Goal: Task Accomplishment & Management: Use online tool/utility

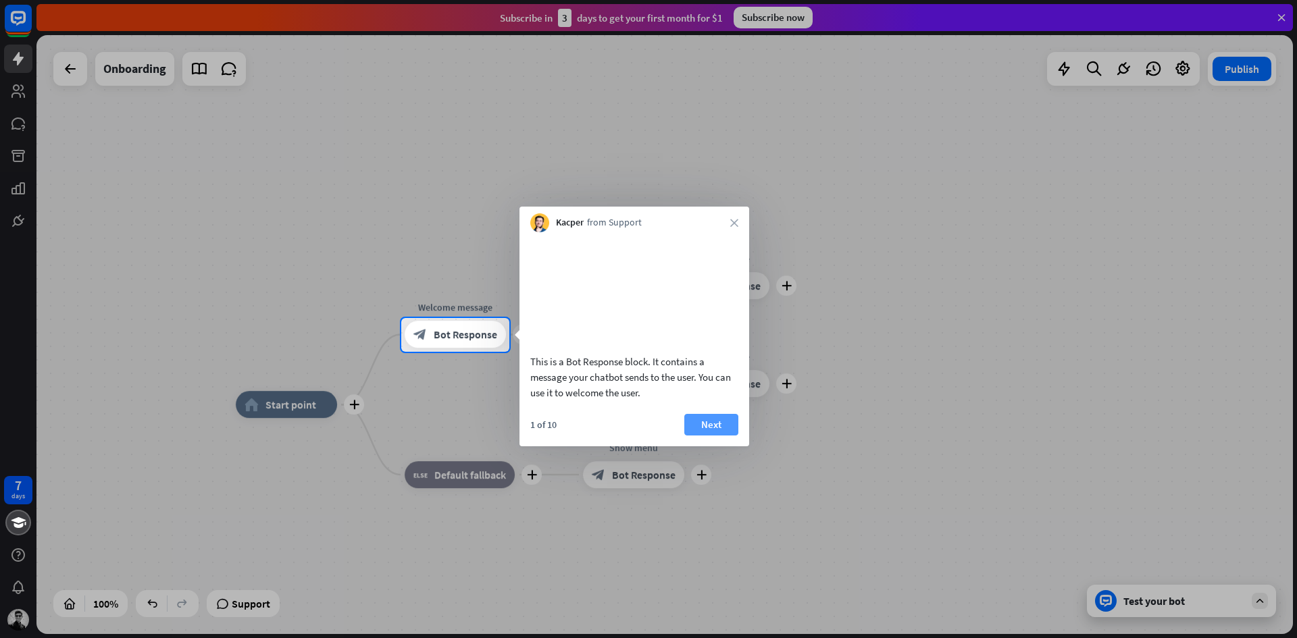
click at [706, 436] on button "Next" at bounding box center [711, 425] width 54 height 22
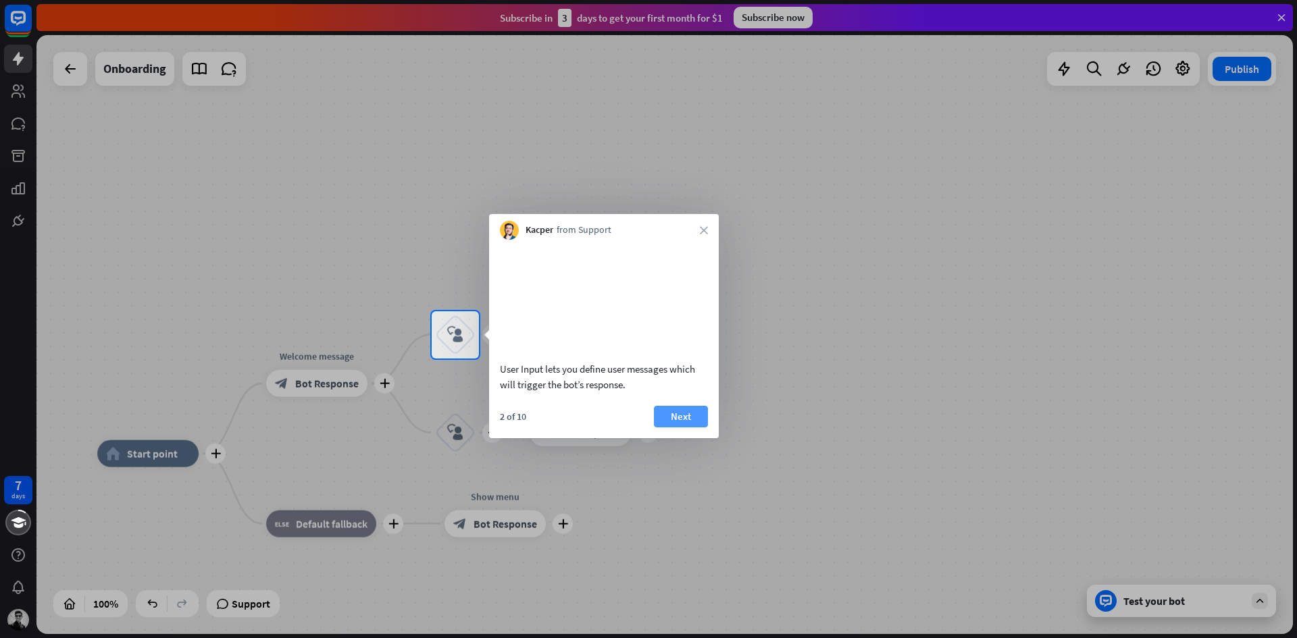
click at [695, 428] on button "Next" at bounding box center [681, 417] width 54 height 22
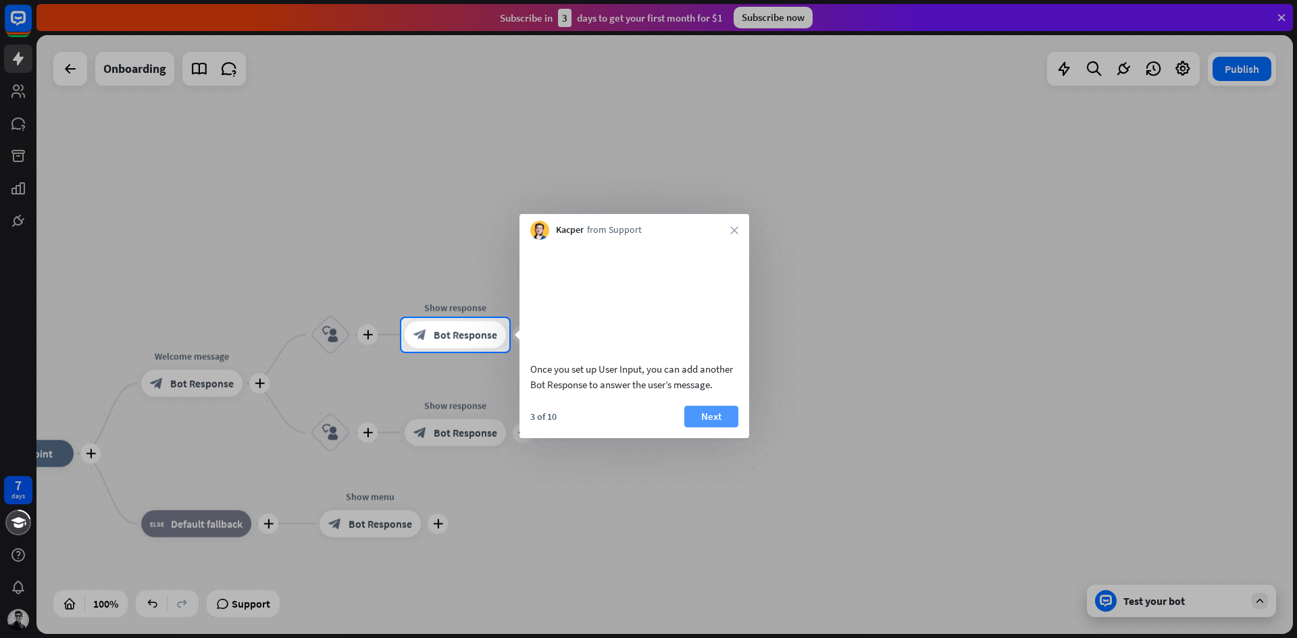
click at [701, 428] on button "Next" at bounding box center [711, 417] width 54 height 22
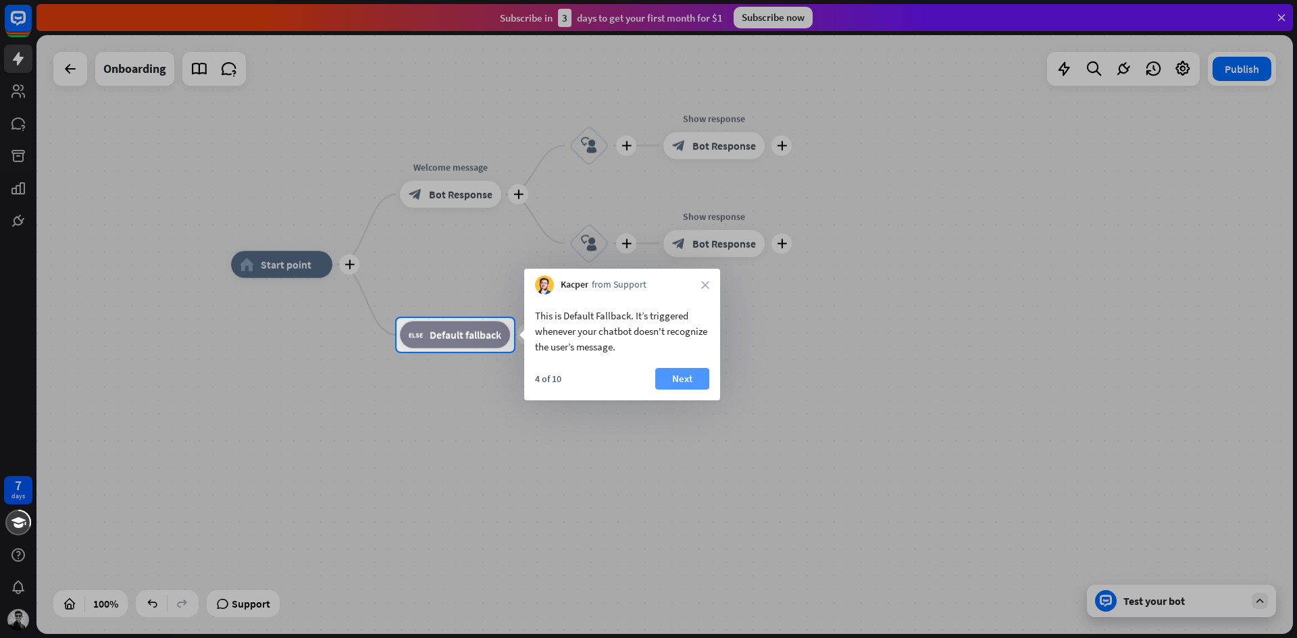
click at [675, 373] on button "Next" at bounding box center [682, 379] width 54 height 22
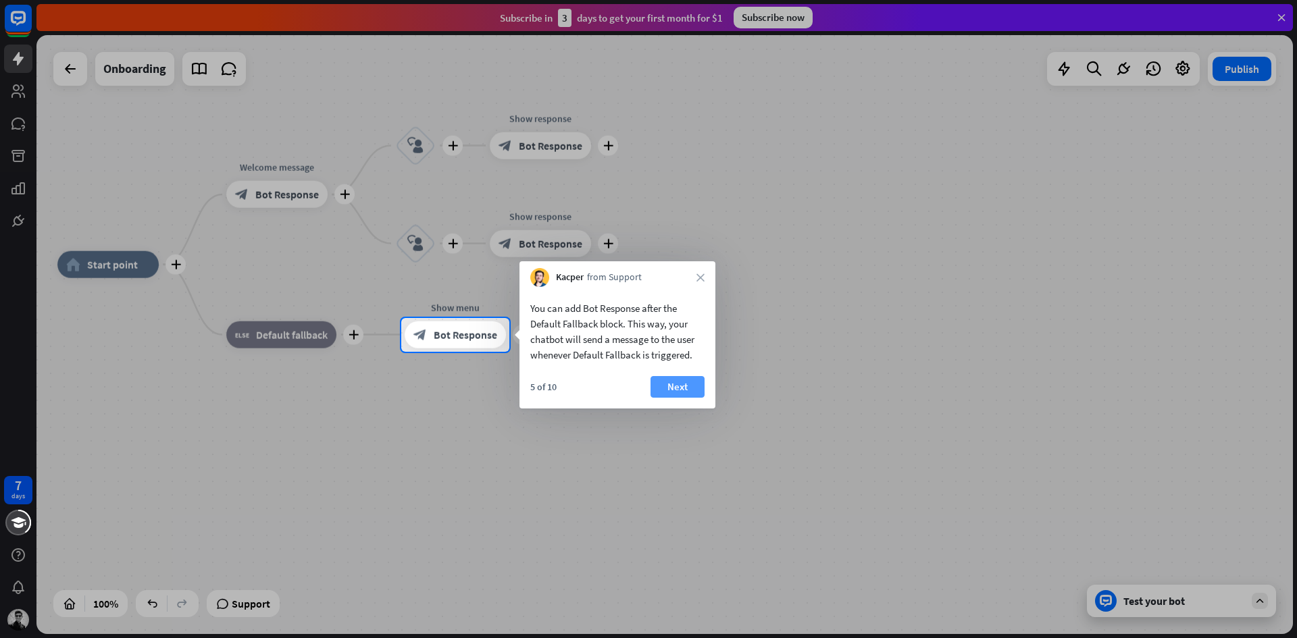
click at [675, 394] on button "Next" at bounding box center [677, 387] width 54 height 22
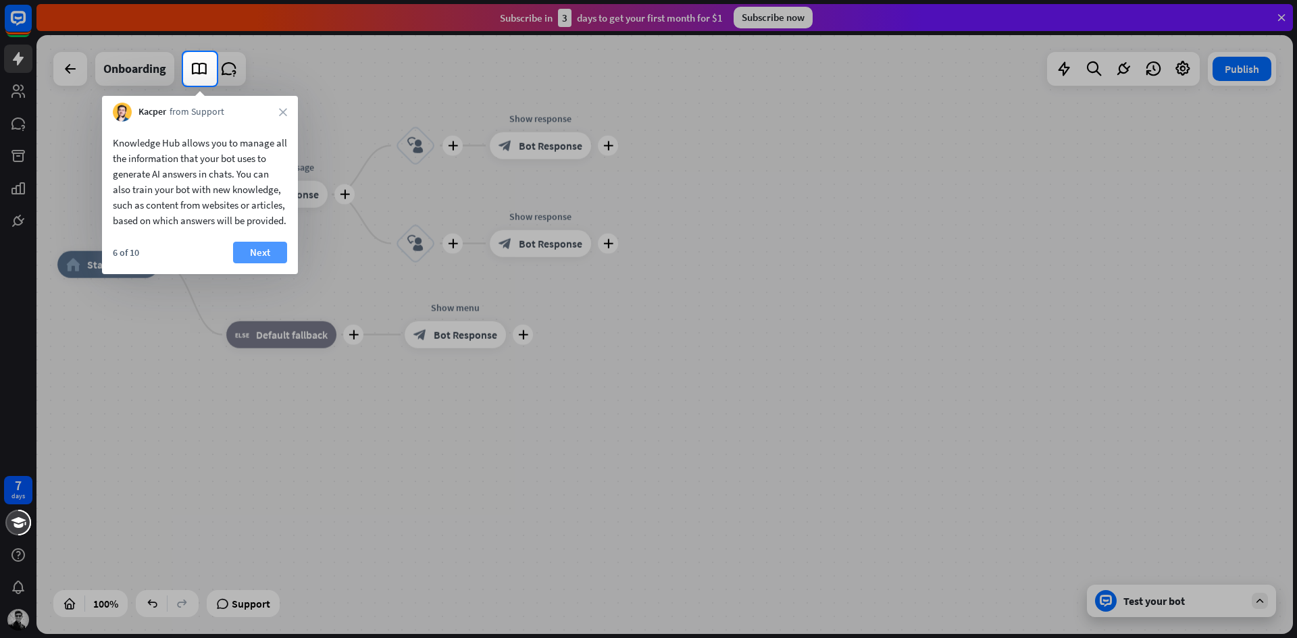
click at [274, 263] on button "Next" at bounding box center [260, 253] width 54 height 22
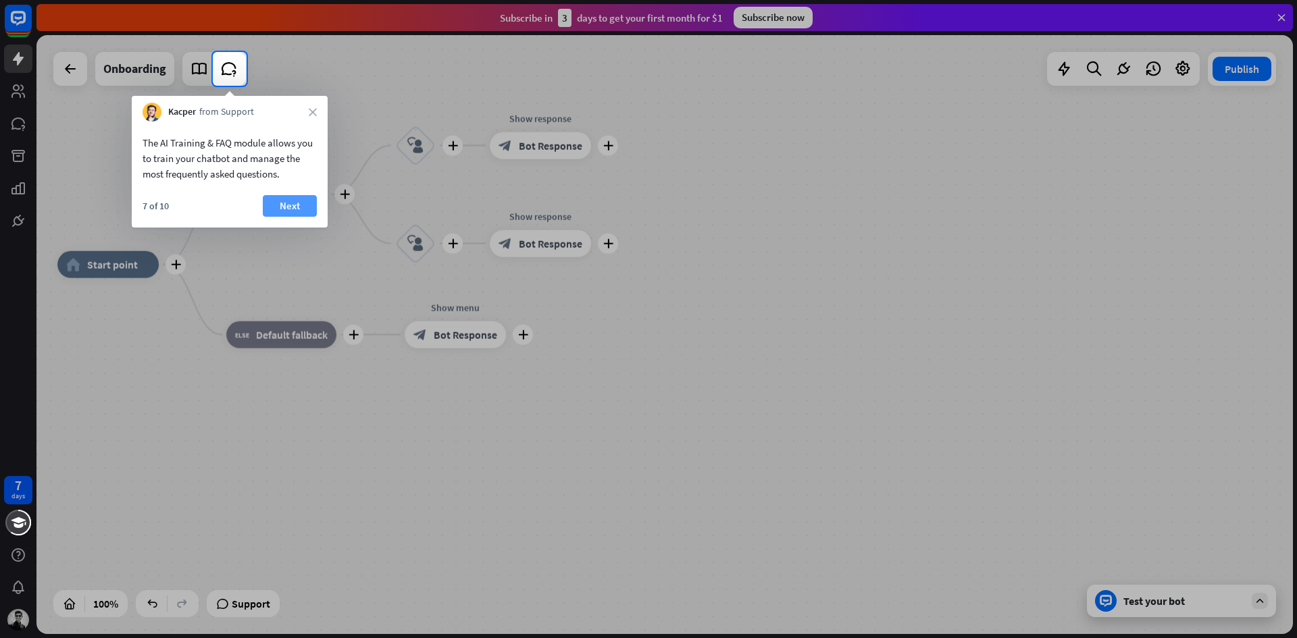
click at [284, 207] on button "Next" at bounding box center [290, 206] width 54 height 22
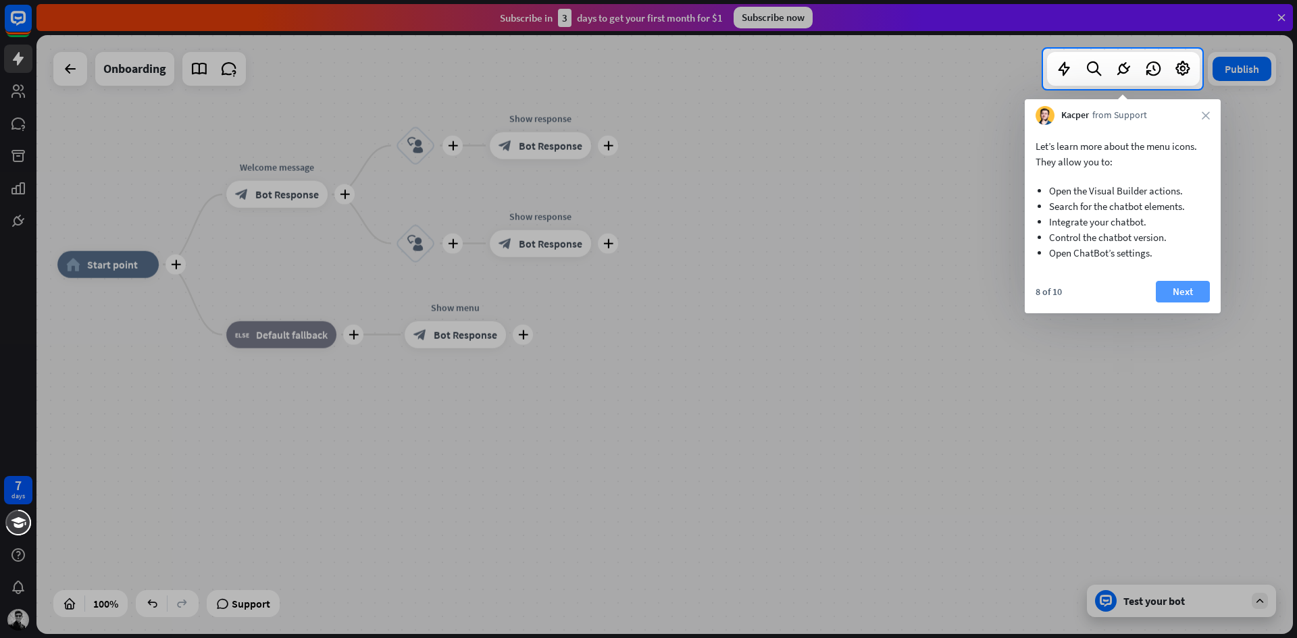
click at [1169, 297] on button "Next" at bounding box center [1183, 292] width 54 height 22
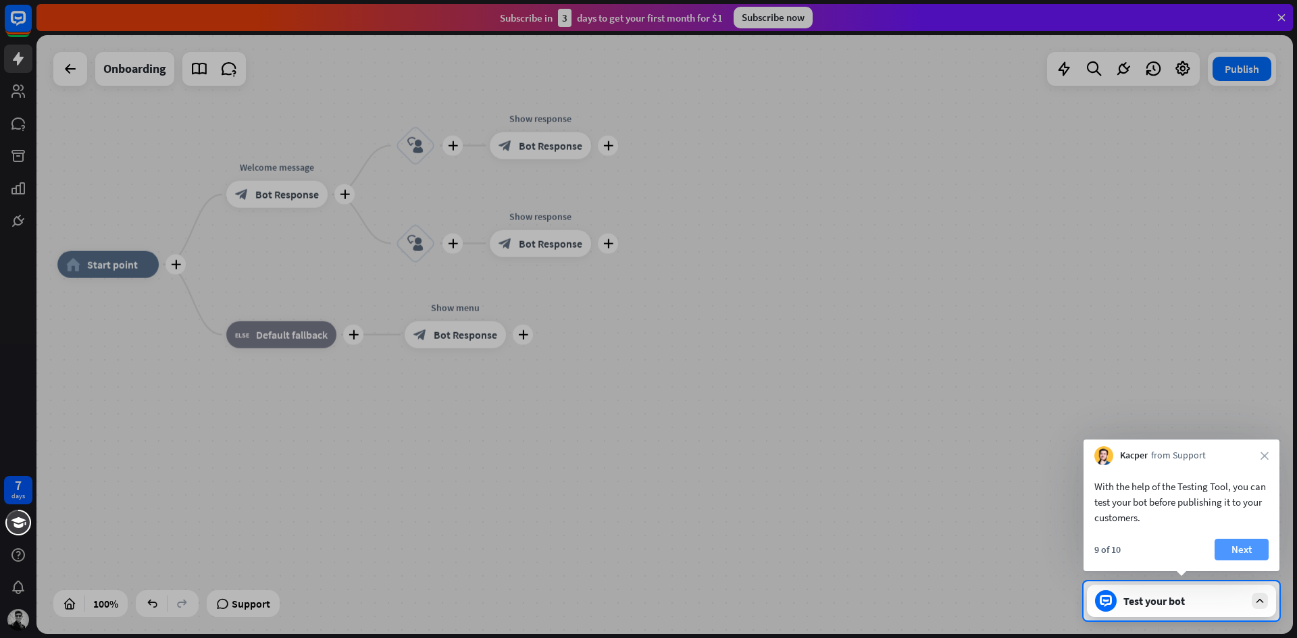
click at [1234, 555] on button "Next" at bounding box center [1241, 550] width 54 height 22
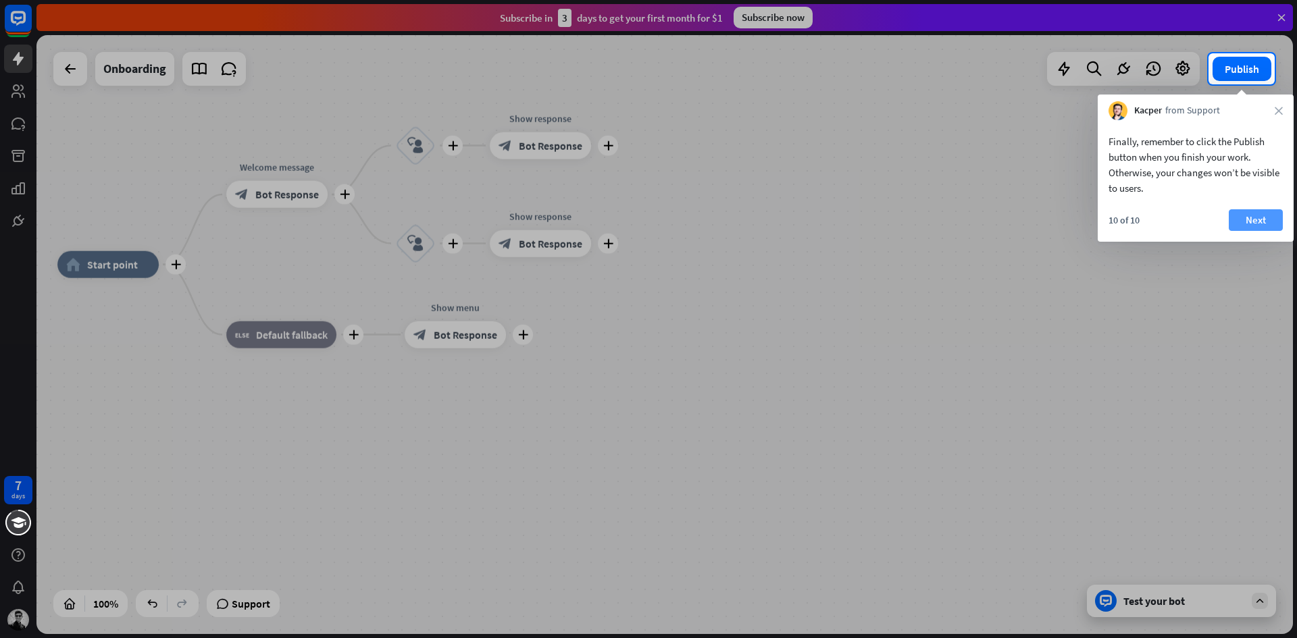
click at [1252, 220] on button "Next" at bounding box center [1256, 220] width 54 height 22
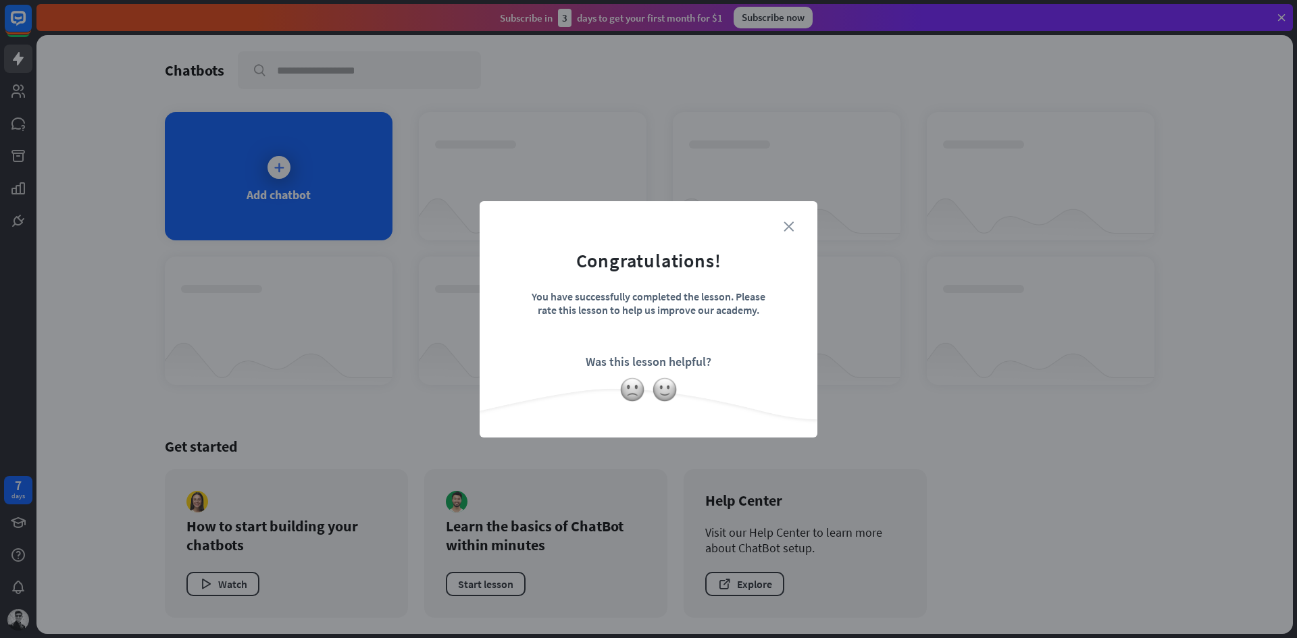
click at [786, 223] on icon "close" at bounding box center [789, 227] width 10 height 10
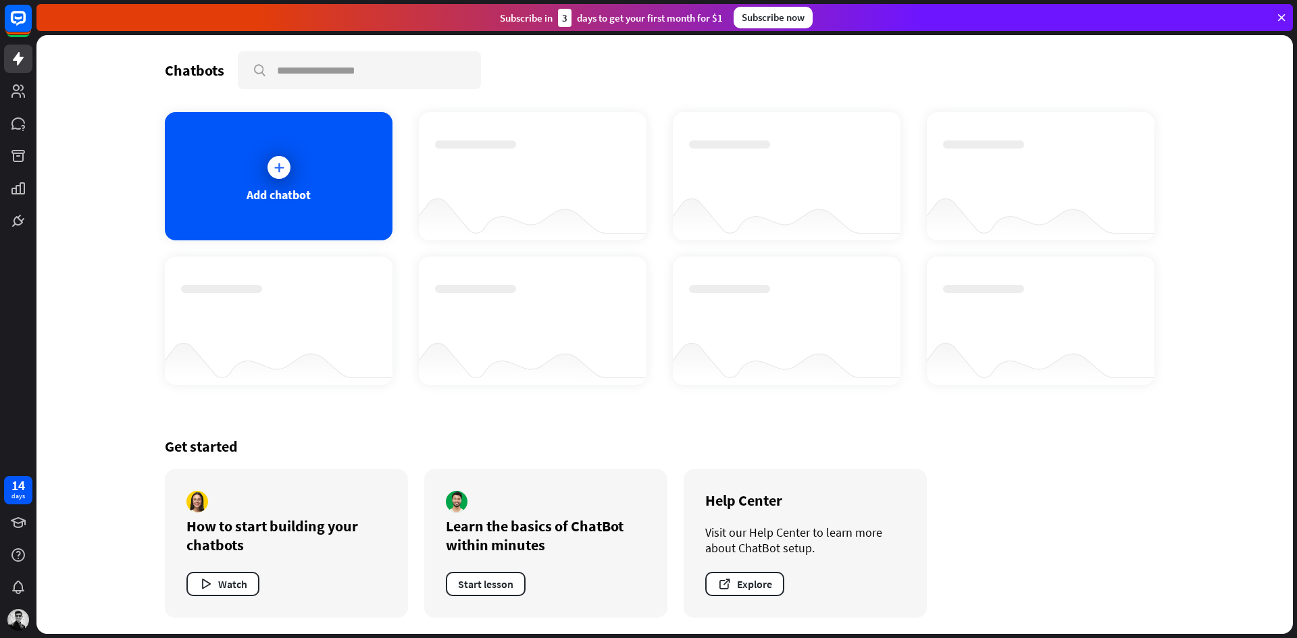
click at [282, 174] on icon at bounding box center [279, 168] width 14 height 14
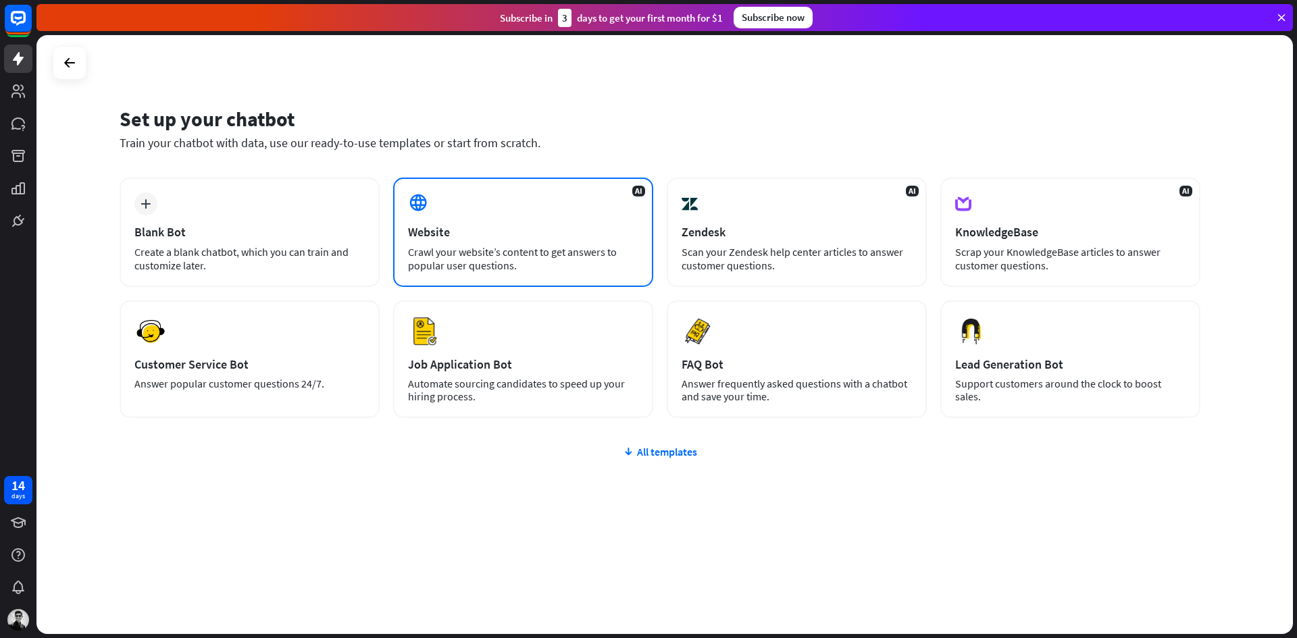
click at [522, 227] on div "Website" at bounding box center [523, 232] width 230 height 16
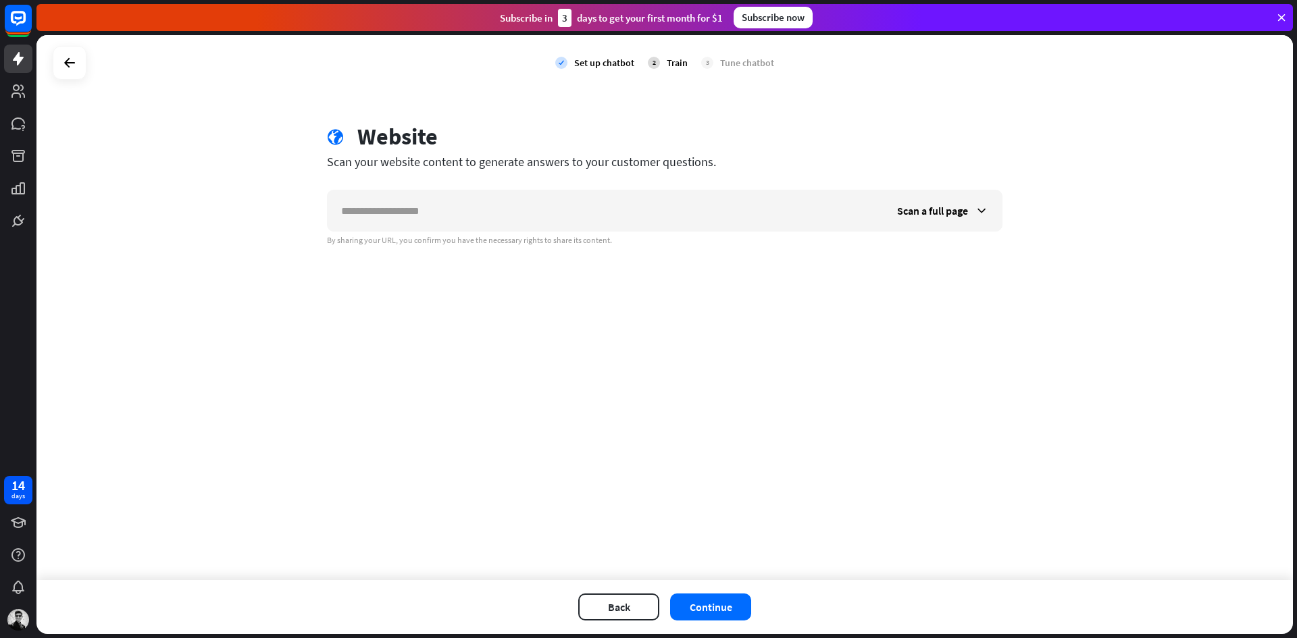
type input "*"
type input "**********"
type input "*"
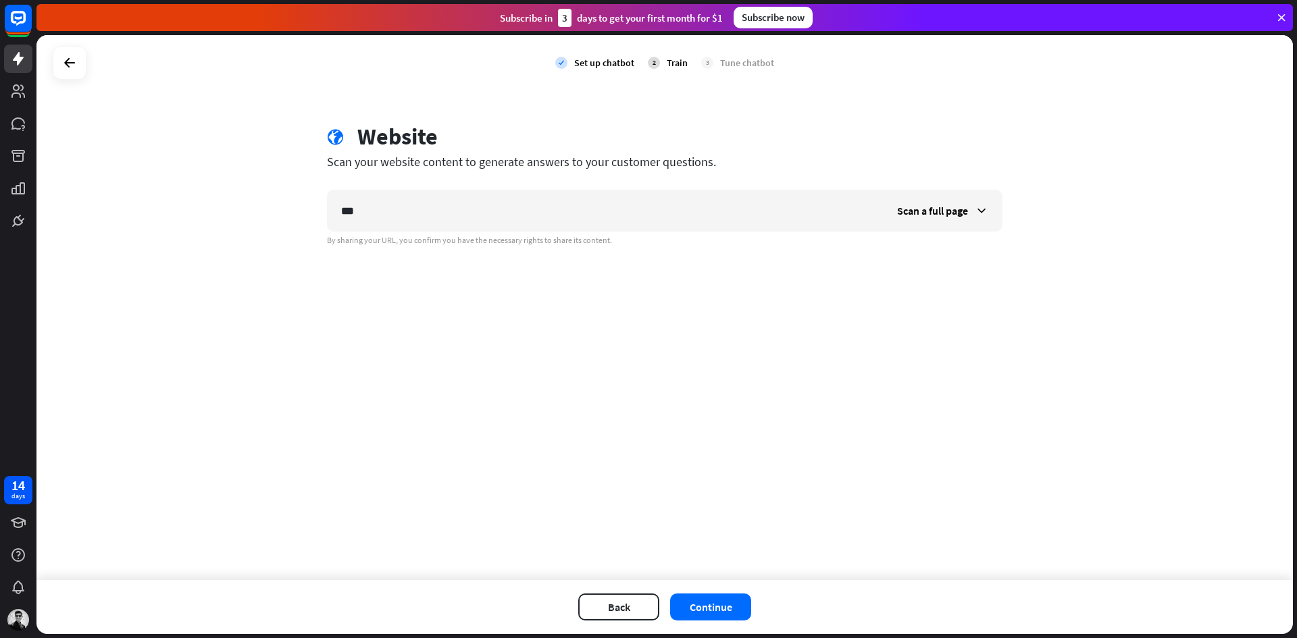
type input "****"
type input "*"
type input "**********"
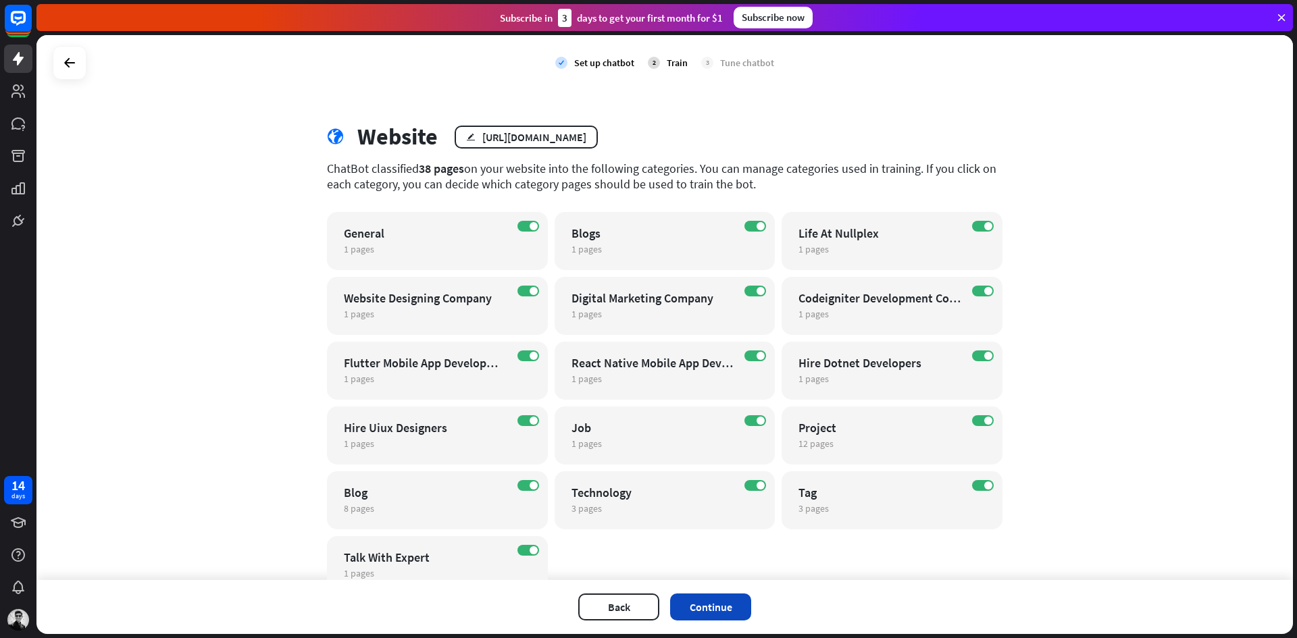
click at [726, 602] on button "Continue" at bounding box center [710, 607] width 81 height 27
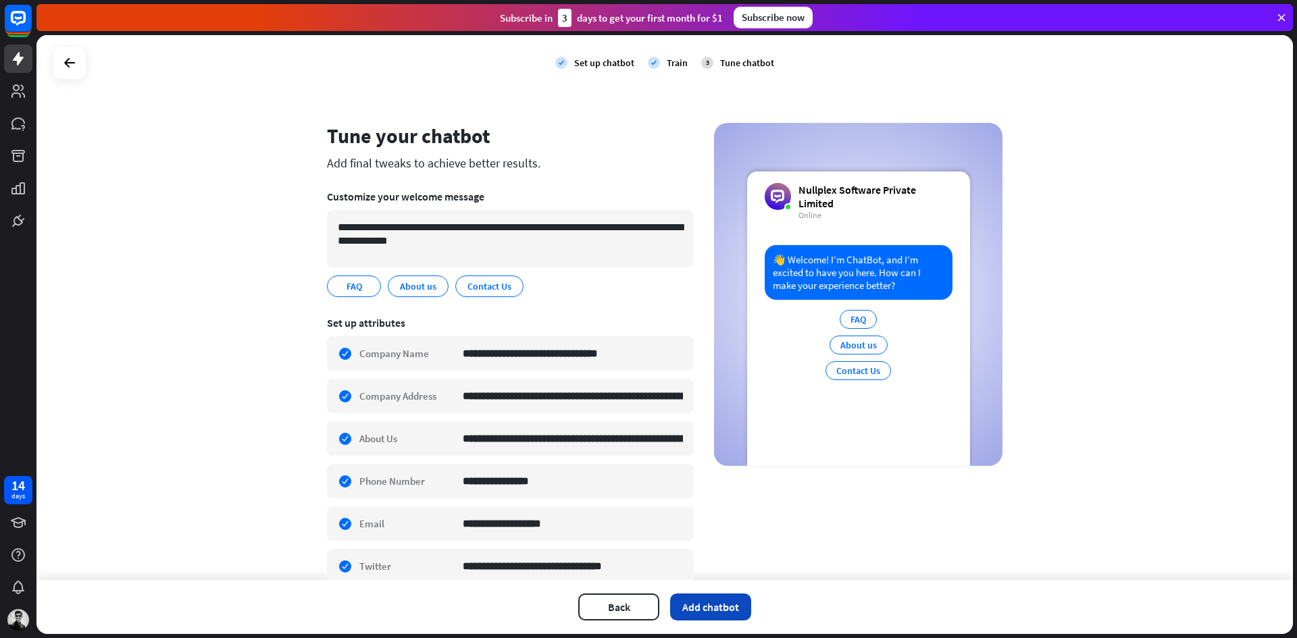
click at [714, 605] on button "Add chatbot" at bounding box center [710, 607] width 81 height 27
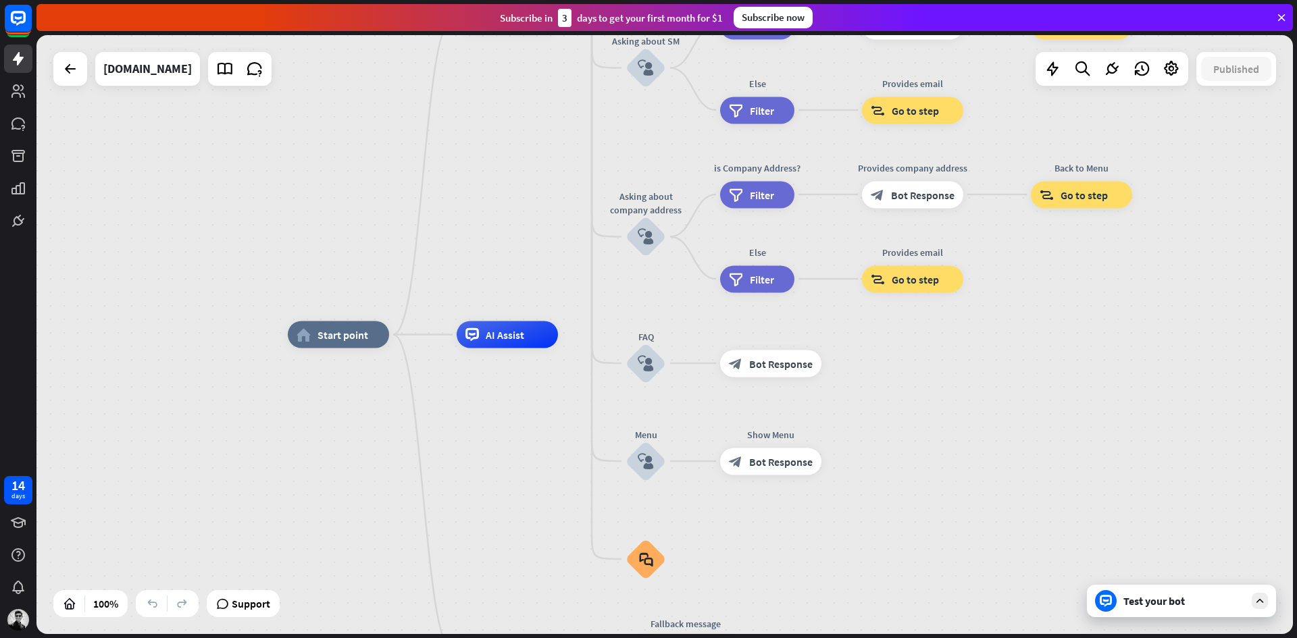
click at [1158, 607] on div "Test your bot" at bounding box center [1184, 601] width 122 height 14
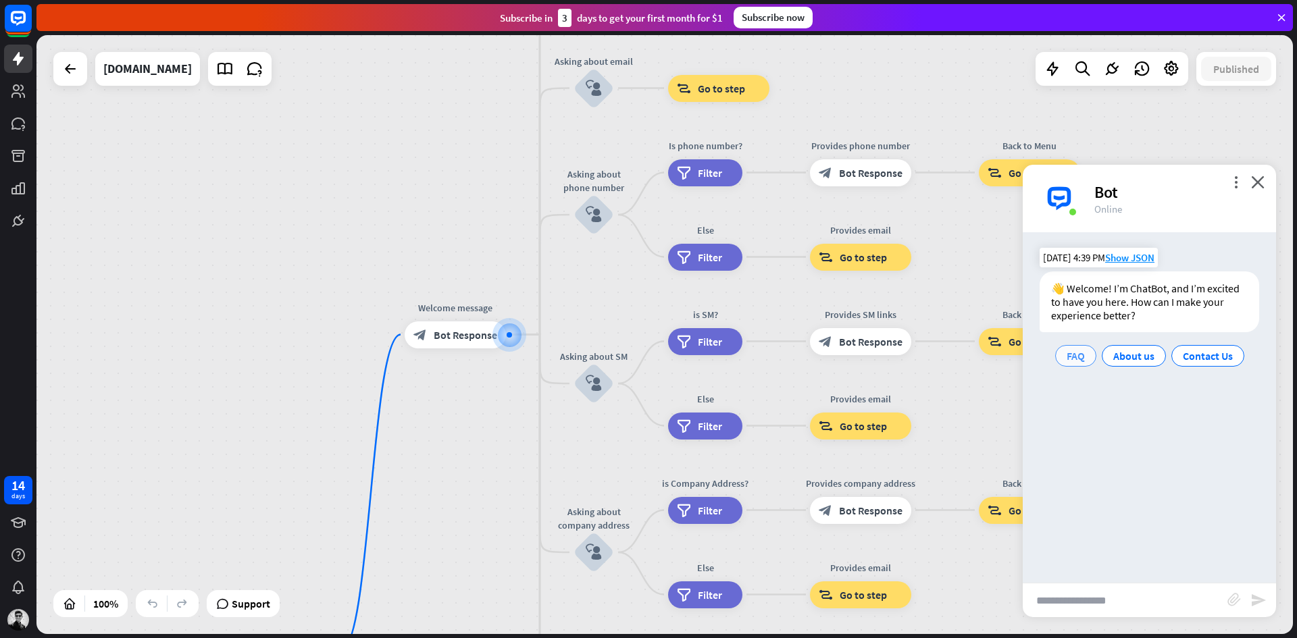
click at [1071, 345] on div "FAQ" at bounding box center [1075, 356] width 41 height 22
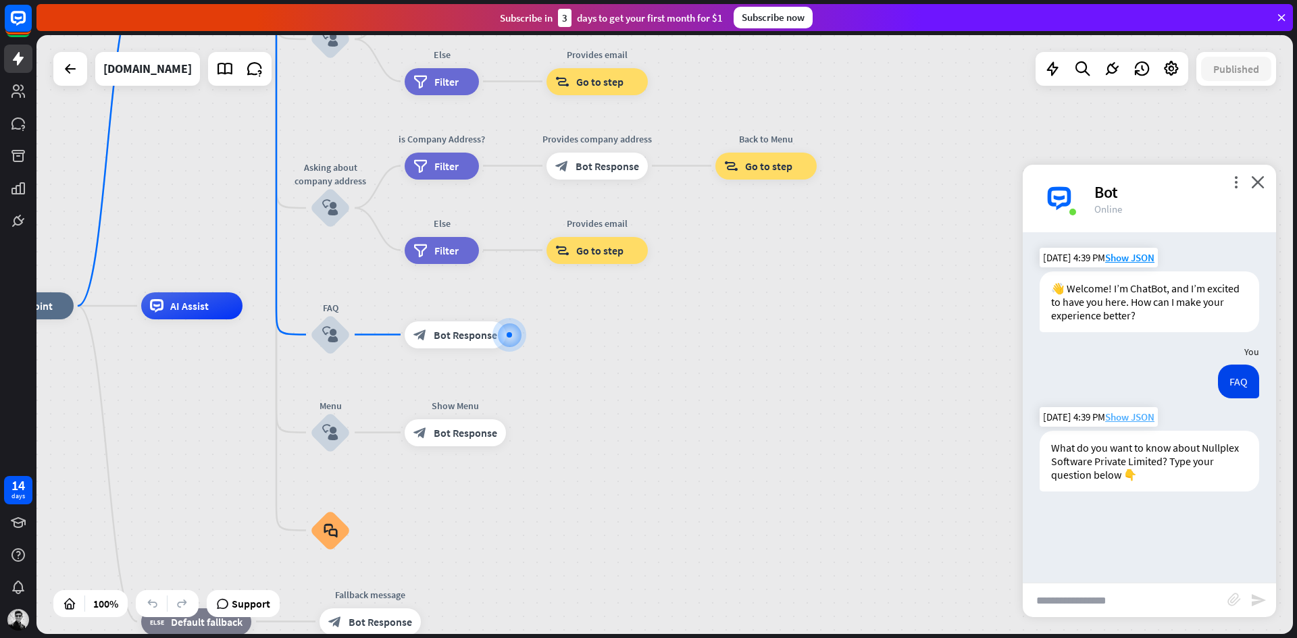
click at [1120, 412] on span "Show JSON" at bounding box center [1129, 417] width 49 height 13
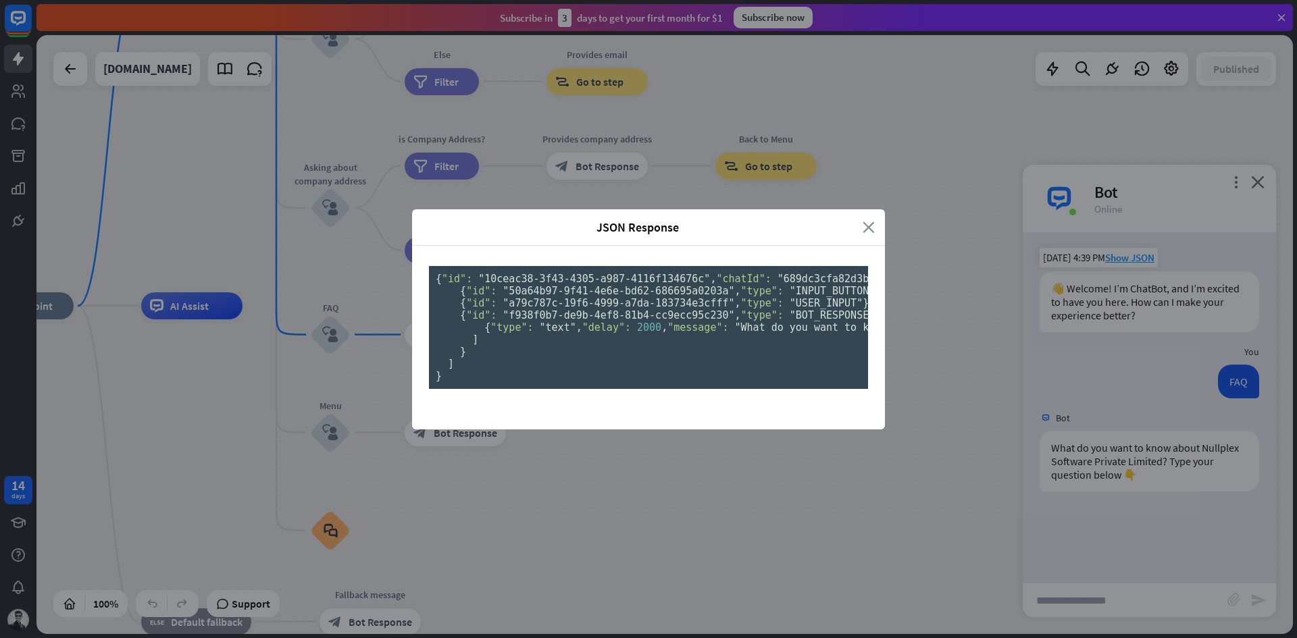
click at [863, 220] on icon "close" at bounding box center [869, 228] width 12 height 16
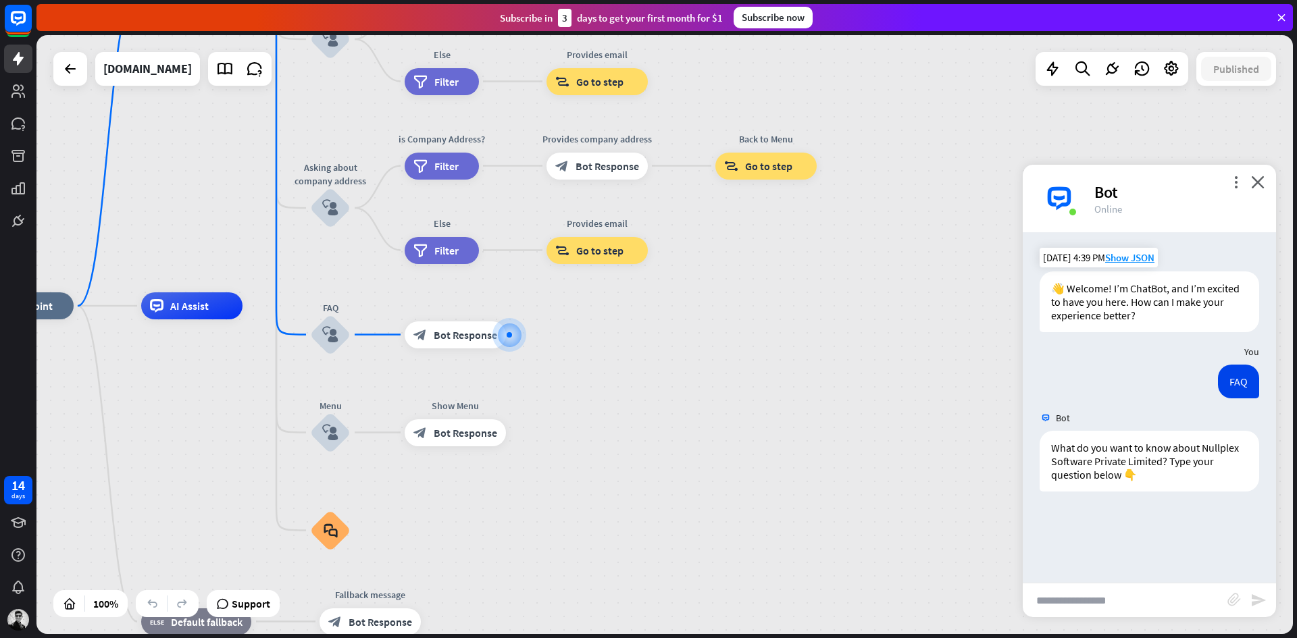
click at [1088, 604] on input "text" at bounding box center [1125, 601] width 205 height 34
type input "**********"
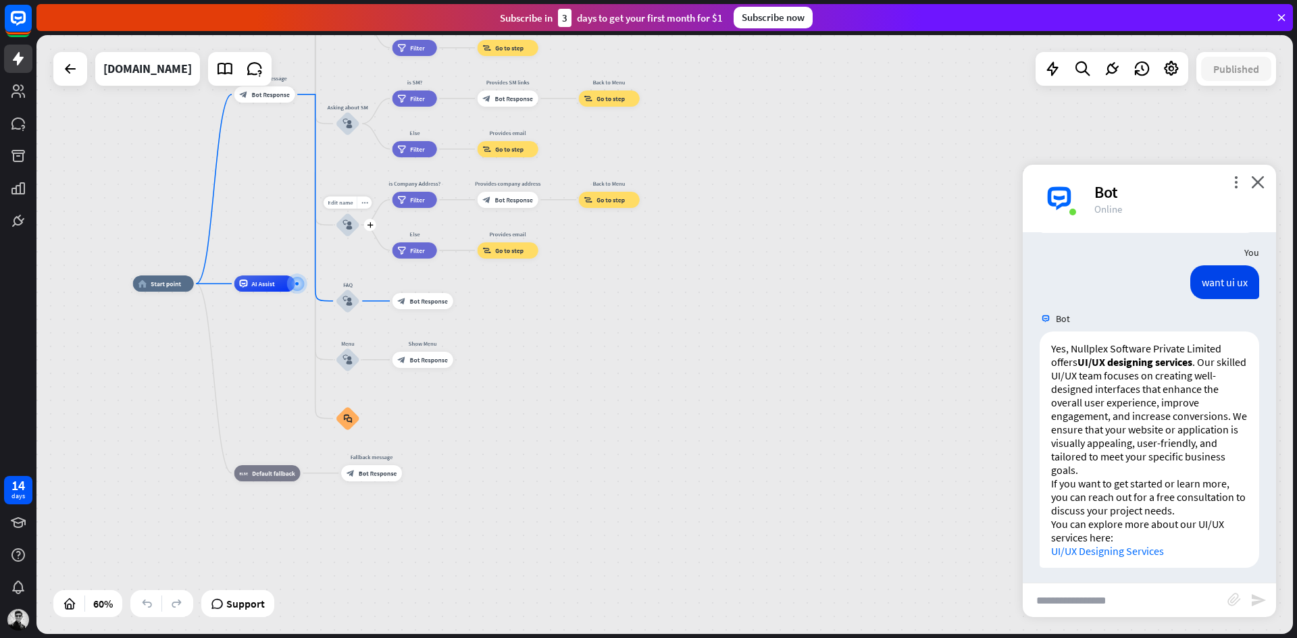
scroll to position [264, 0]
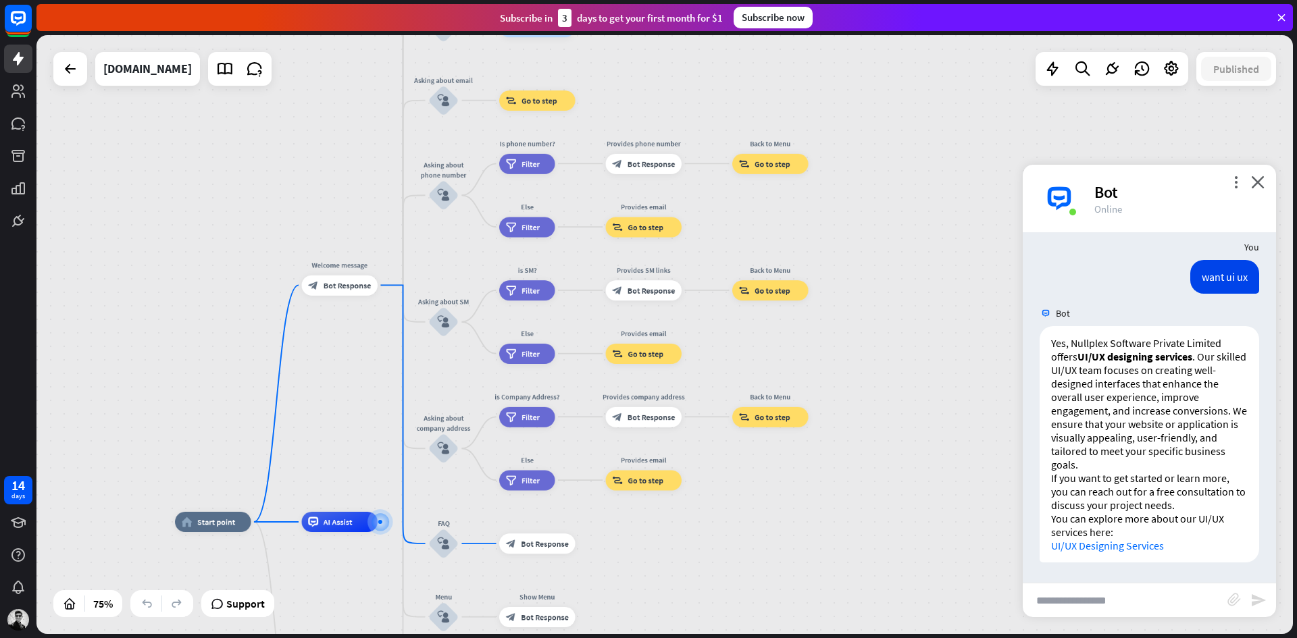
drag, startPoint x: 232, startPoint y: 157, endPoint x: 287, endPoint y: 380, distance: 229.7
click at [287, 380] on div "home_2 Start point Welcome message block_bot_response Bot Response About us blo…" at bounding box center [664, 334] width 1256 height 599
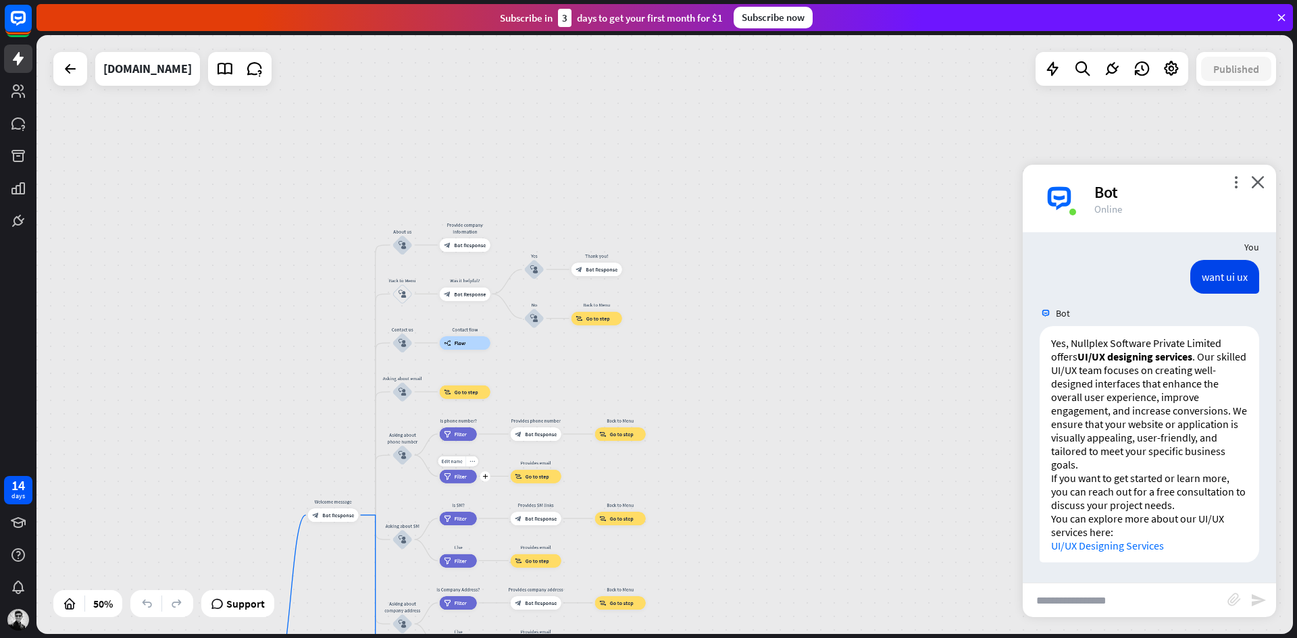
drag, startPoint x: 426, startPoint y: 480, endPoint x: 429, endPoint y: 494, distance: 13.8
click at [440, 483] on div "Edit name more_horiz plus Else filter Filter" at bounding box center [458, 476] width 37 height 14
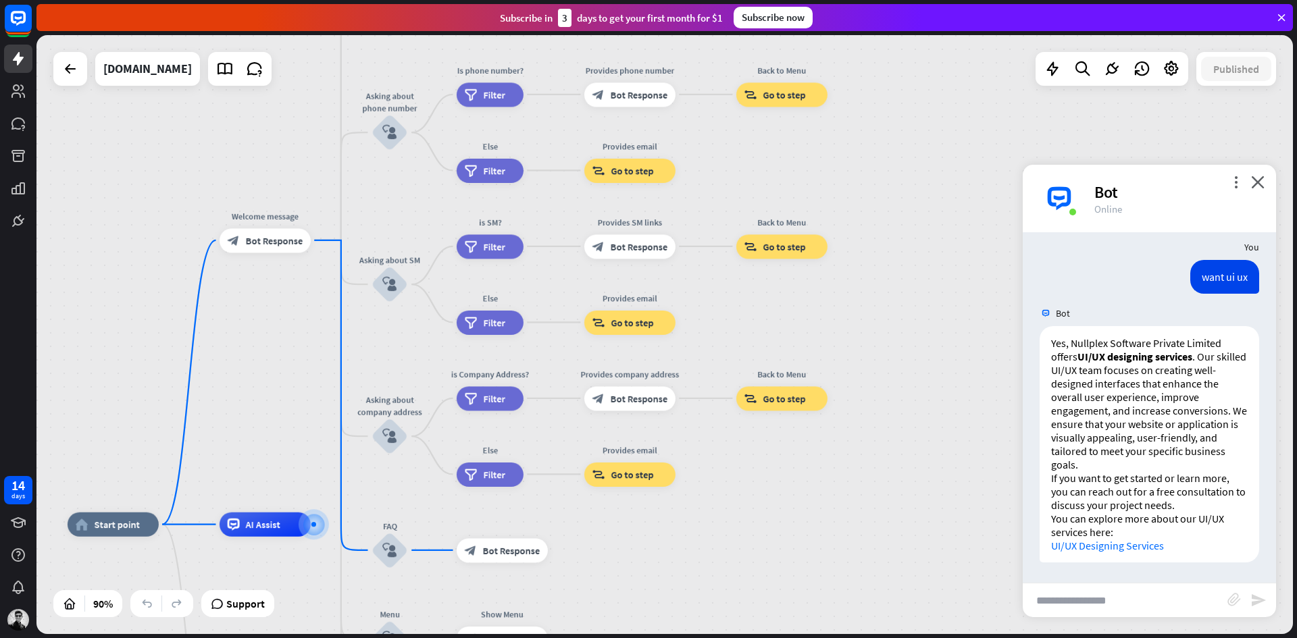
click at [1069, 604] on input "text" at bounding box center [1125, 601] width 205 height 34
type input "**********"
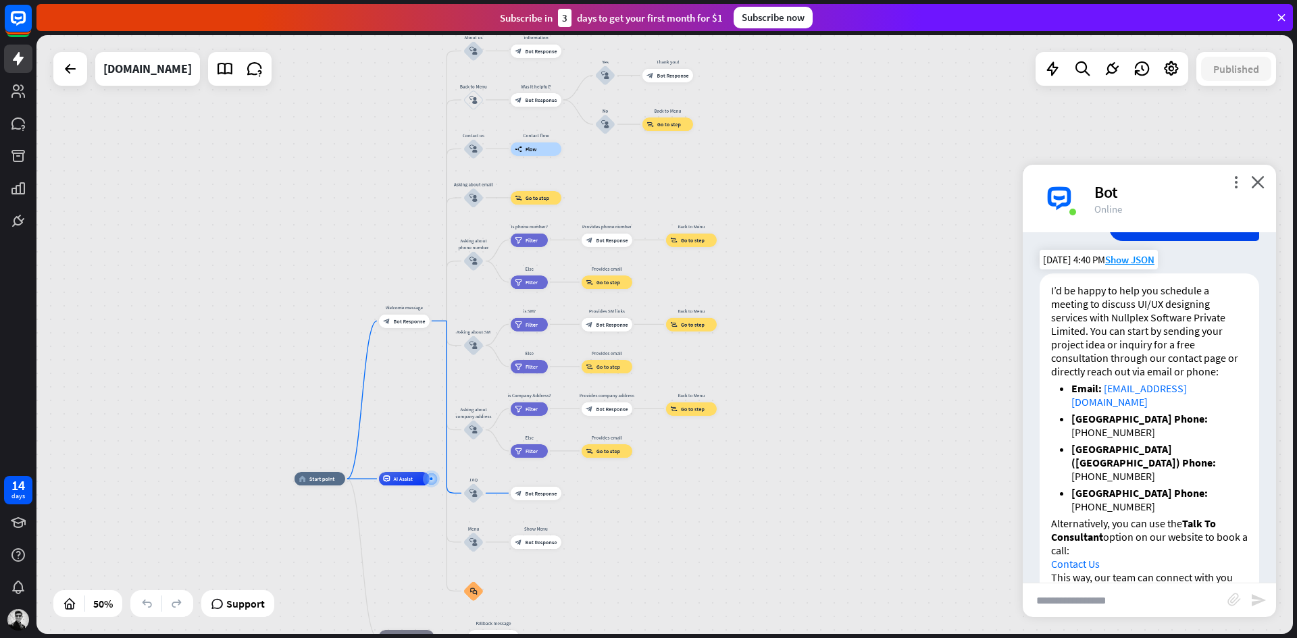
scroll to position [657, 0]
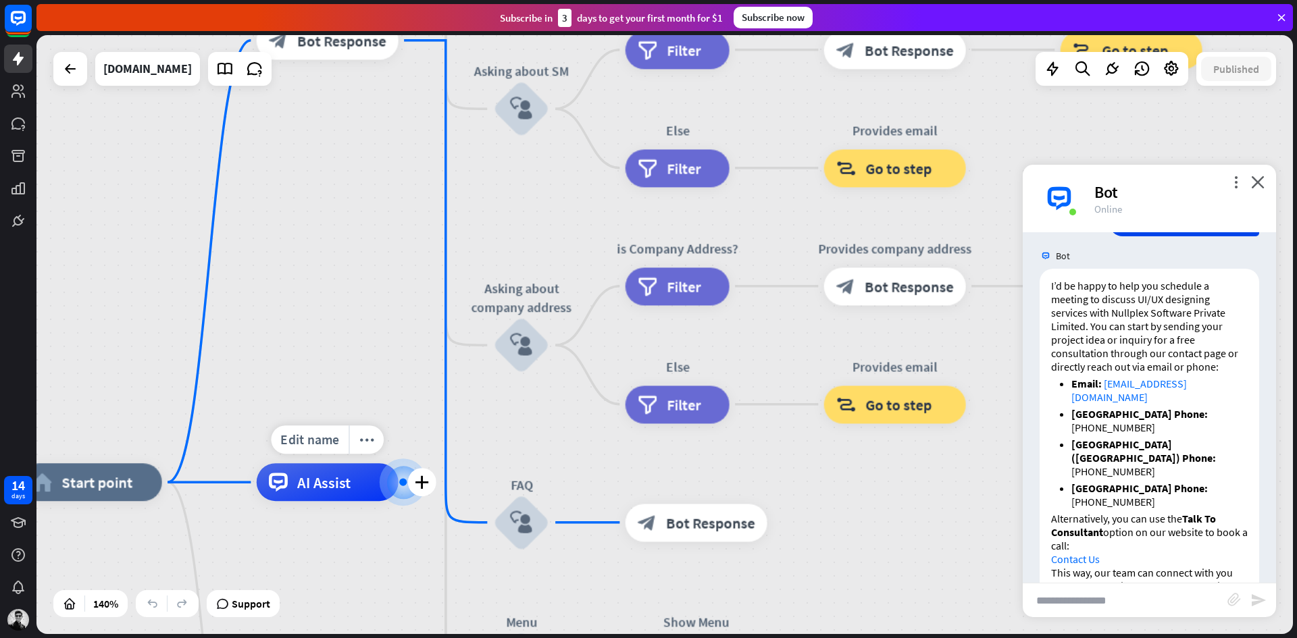
click at [312, 491] on span "AI Assist" at bounding box center [324, 482] width 54 height 19
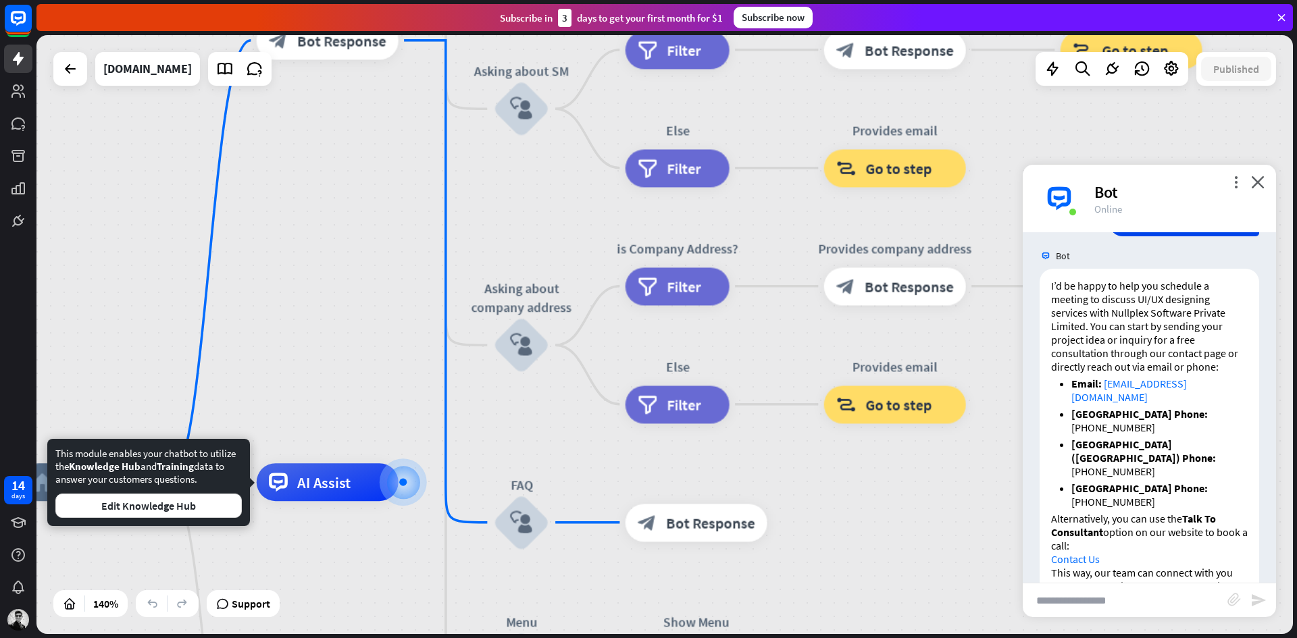
click at [387, 369] on div "home_2 Start point Welcome message block_bot_response Bot Response About us blo…" at bounding box center [664, 334] width 1256 height 599
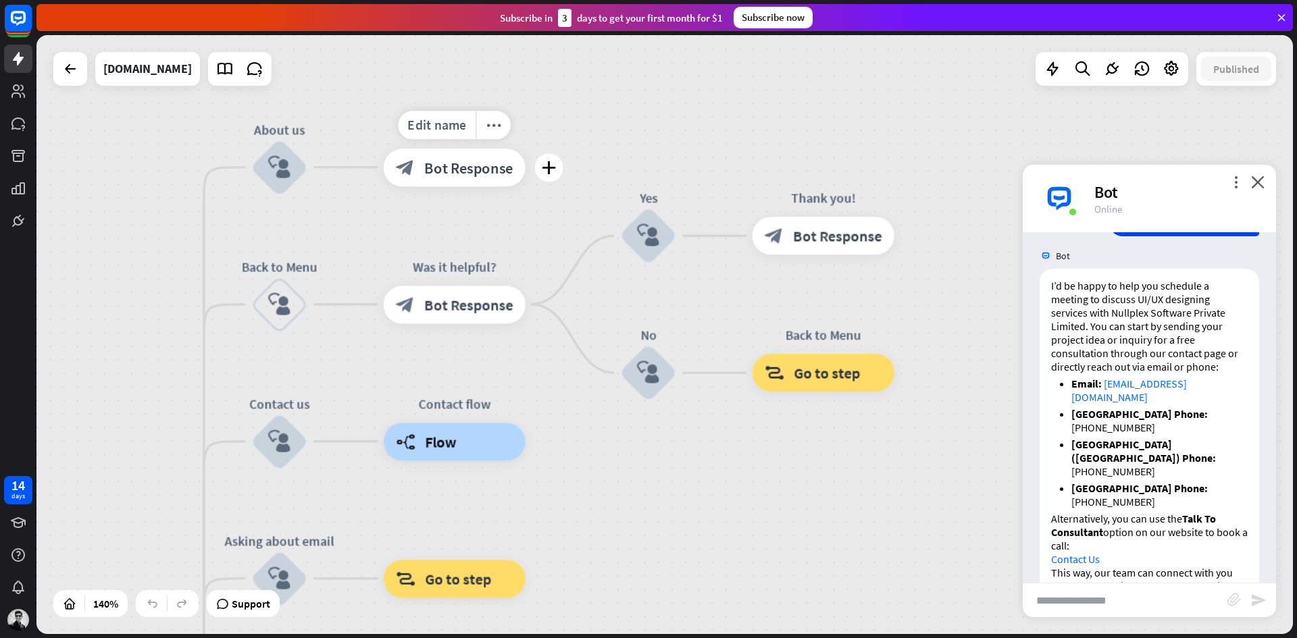
click at [444, 168] on span "Bot Response" at bounding box center [468, 167] width 89 height 19
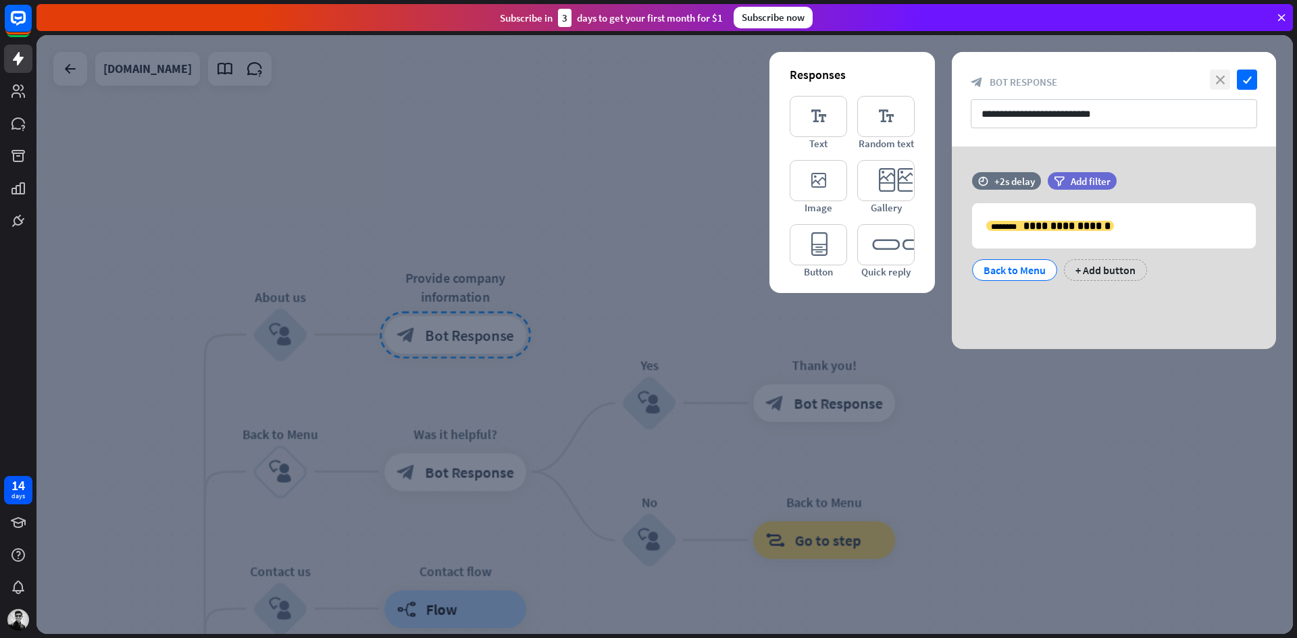
click at [1225, 81] on icon "close" at bounding box center [1220, 80] width 20 height 20
